Goal: Download file/media

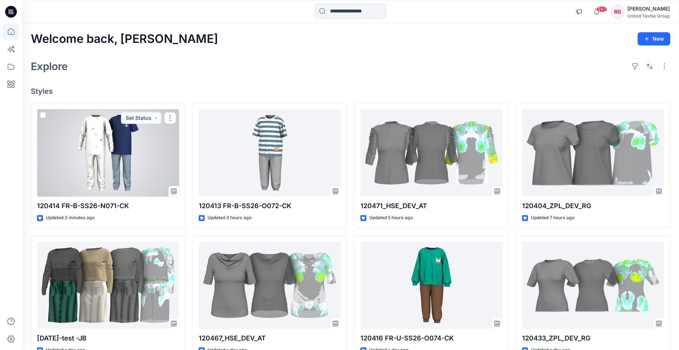
click at [81, 162] on div at bounding box center [108, 153] width 142 height 88
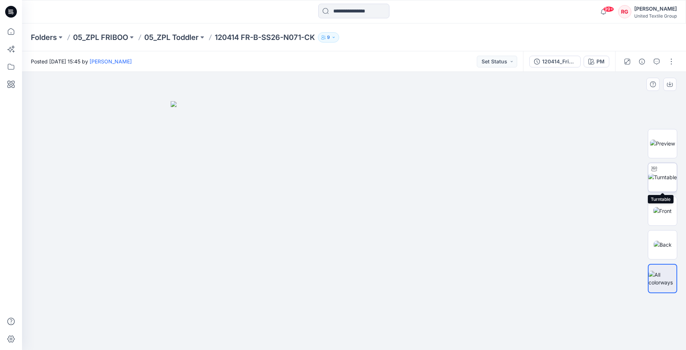
click at [664, 181] on img at bounding box center [662, 177] width 29 height 8
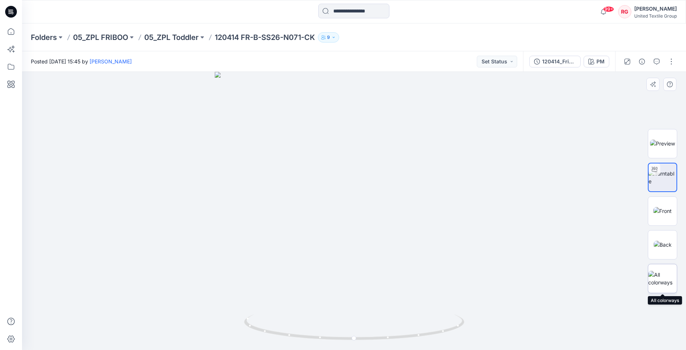
click at [675, 280] on img at bounding box center [662, 278] width 29 height 15
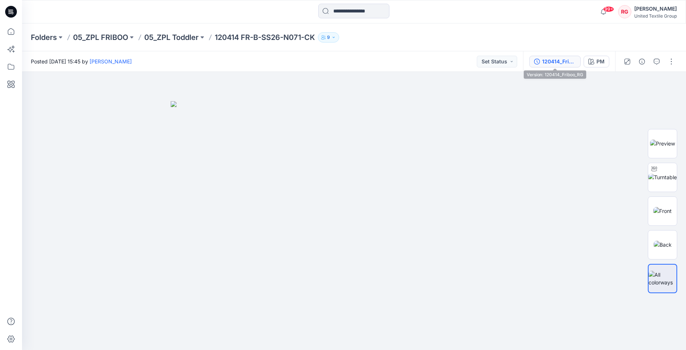
click at [560, 62] on div "120414_Friboo_RG" at bounding box center [559, 62] width 34 height 8
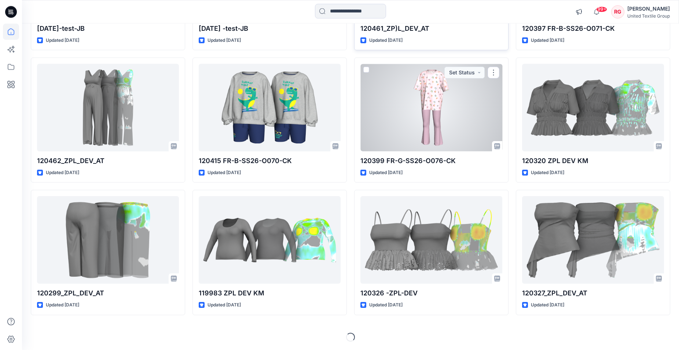
scroll to position [973, 0]
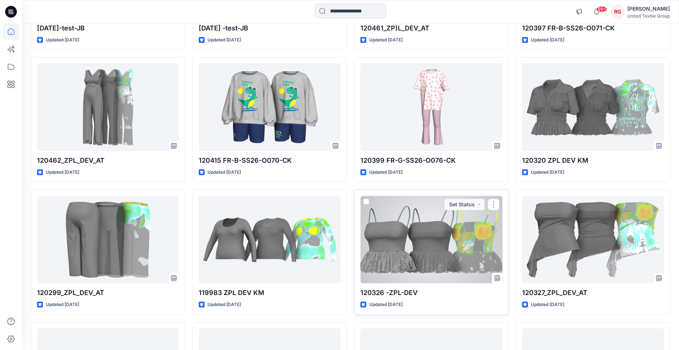
click at [401, 224] on div at bounding box center [432, 240] width 142 height 88
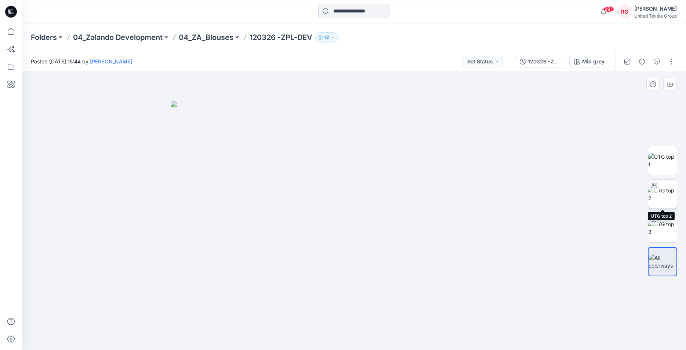
click at [658, 190] on div at bounding box center [654, 186] width 12 height 12
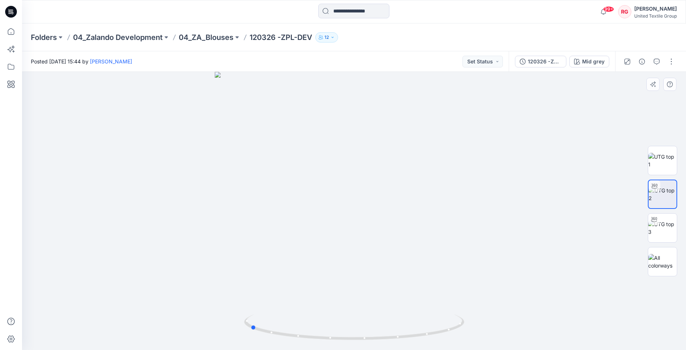
drag, startPoint x: 354, startPoint y: 340, endPoint x: 470, endPoint y: 324, distance: 117.0
click at [470, 324] on div at bounding box center [353, 211] width 663 height 278
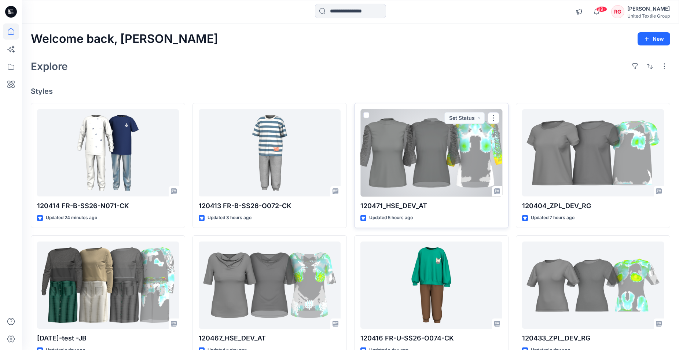
click at [403, 148] on div at bounding box center [432, 153] width 142 height 88
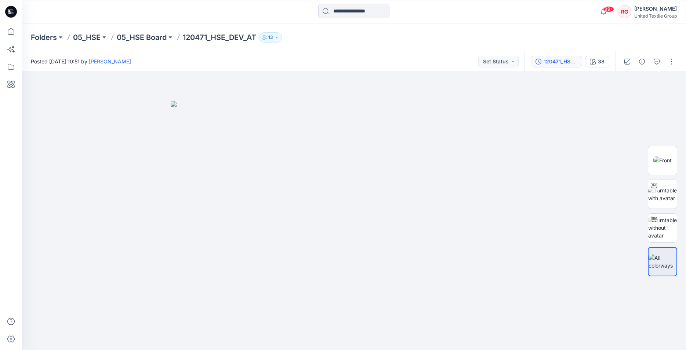
click at [558, 59] on div "120471_HSE_DEV_AT" at bounding box center [560, 62] width 34 height 8
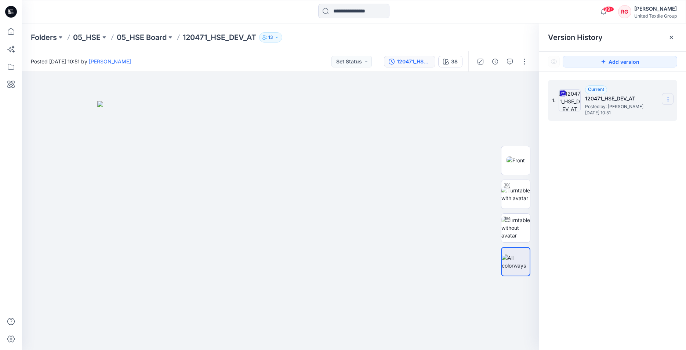
click at [666, 98] on icon at bounding box center [668, 99] width 6 height 6
click at [636, 115] on span "Download Source BW File" at bounding box center [631, 113] width 62 height 9
